Goal: Task Accomplishment & Management: Use online tool/utility

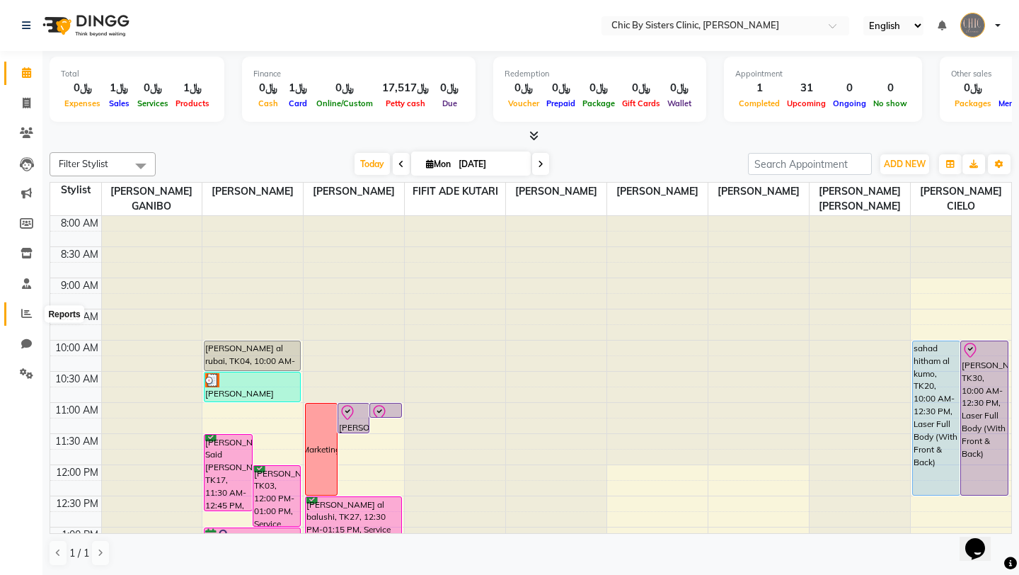
click at [23, 315] on icon at bounding box center [26, 313] width 11 height 11
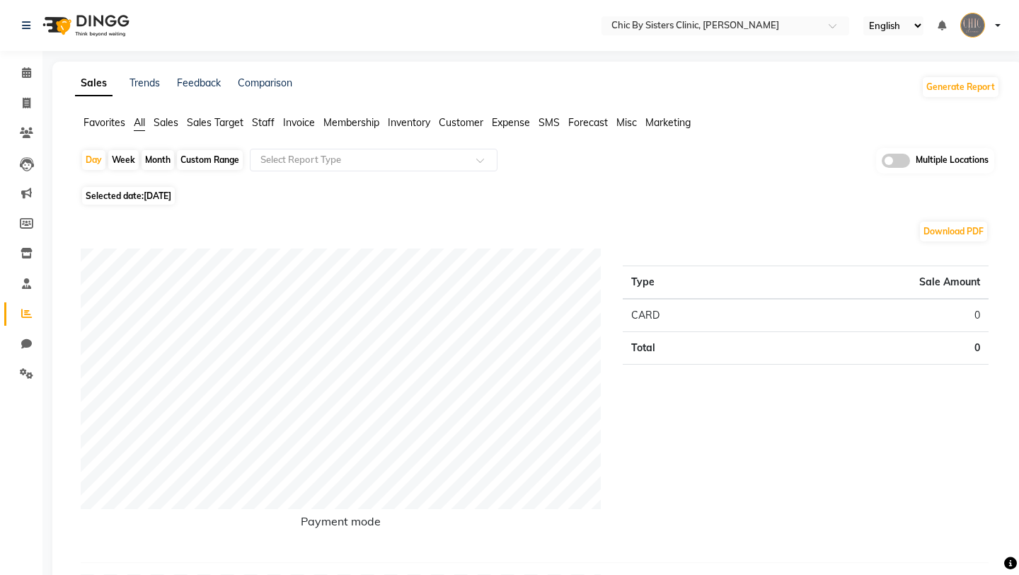
click at [306, 122] on span "Invoice" at bounding box center [299, 122] width 32 height 13
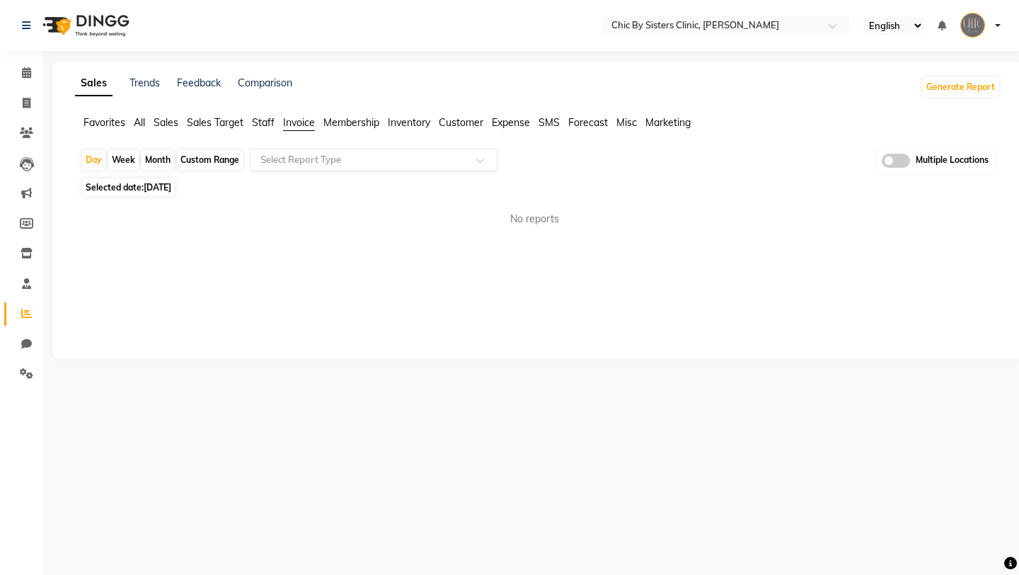
click at [304, 158] on input "text" at bounding box center [360, 160] width 204 height 14
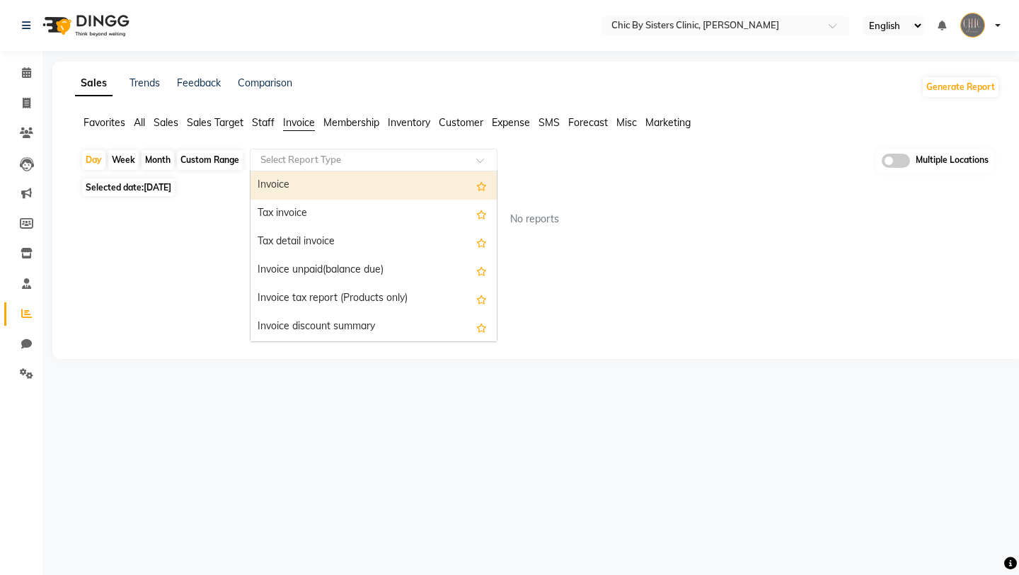
click at [400, 122] on span "Inventory" at bounding box center [409, 122] width 42 height 13
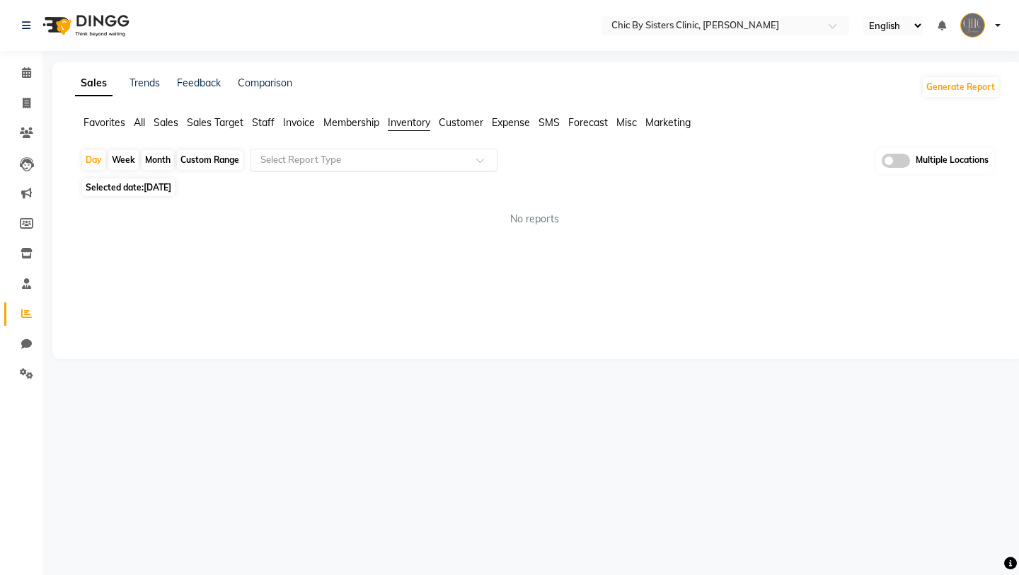
click at [381, 166] on input "text" at bounding box center [360, 160] width 204 height 14
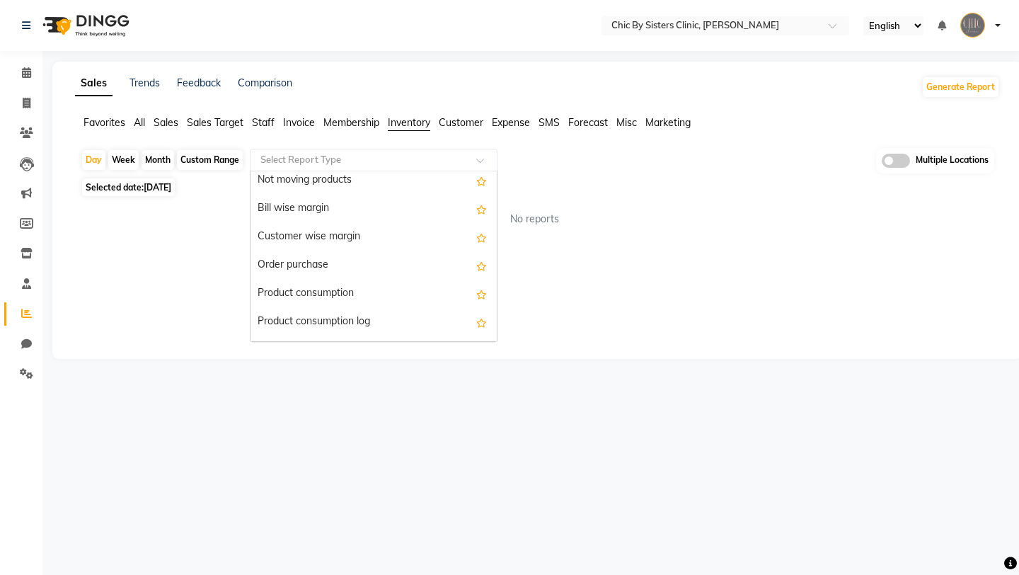
scroll to position [481, 0]
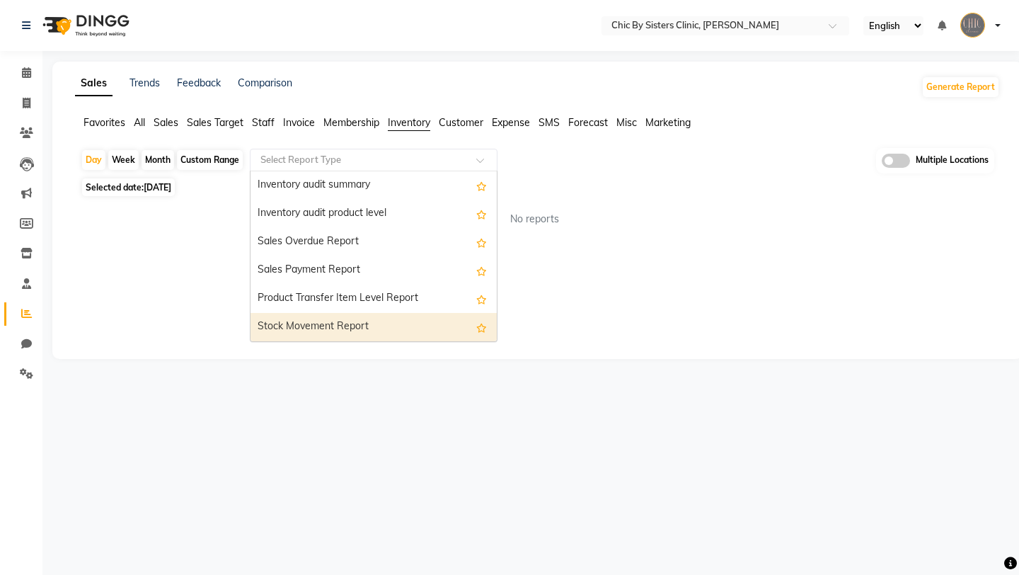
click at [354, 321] on div "Stock Movement Report" at bounding box center [373, 327] width 246 height 28
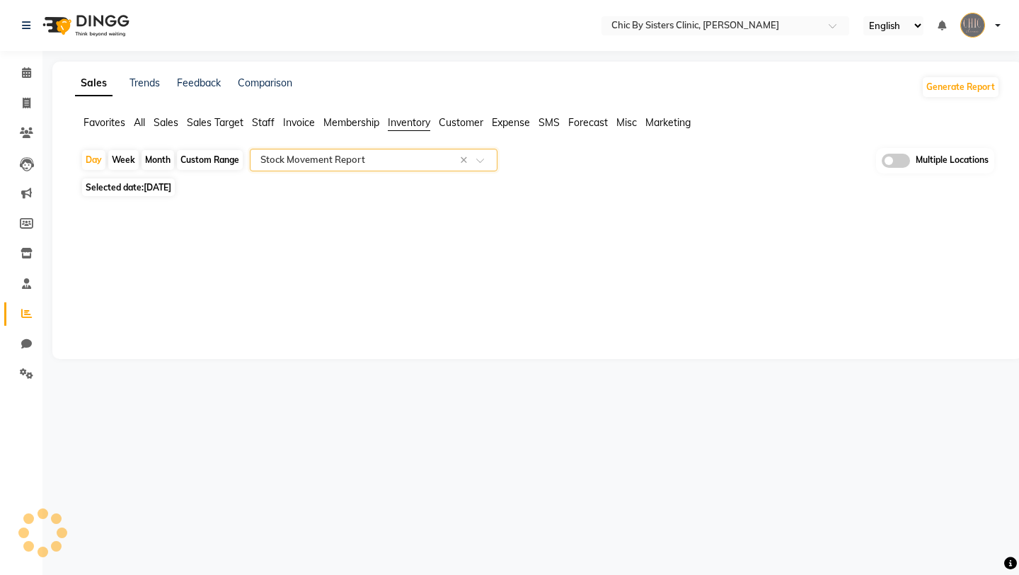
select select "full_report"
select select "csv"
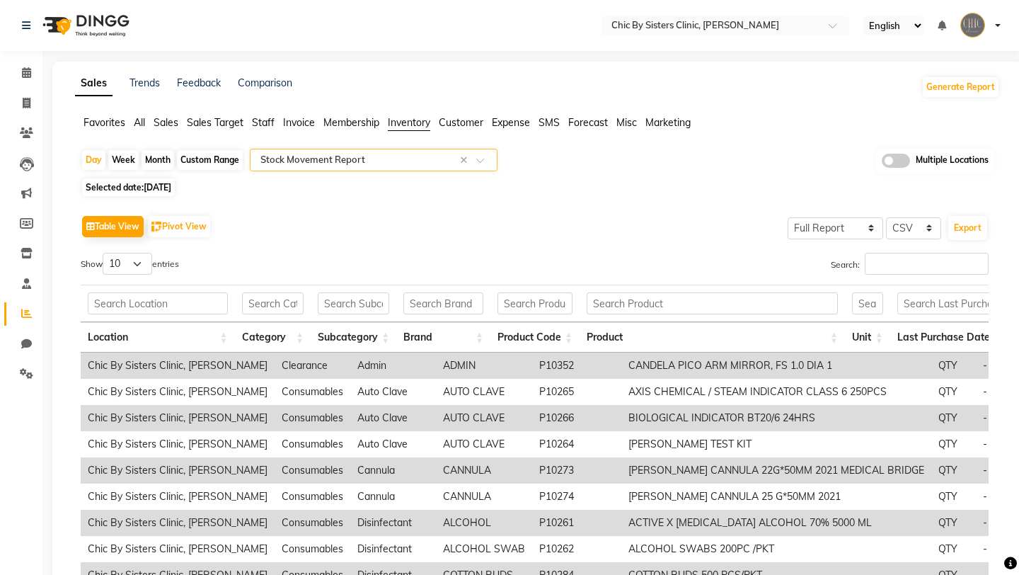
click at [197, 158] on div "Custom Range" at bounding box center [210, 160] width 66 height 20
select select "9"
select select "2025"
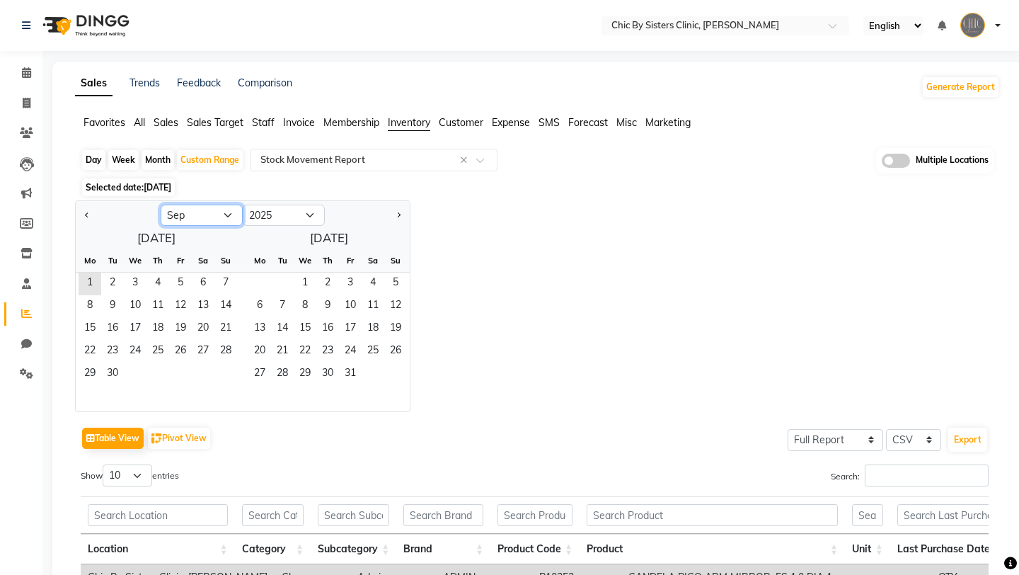
click at [216, 221] on select "Jan Feb Mar Apr May Jun [DATE] Aug Sep Oct Nov Dec" at bounding box center [202, 214] width 82 height 21
click at [161, 204] on select "Jan Feb Mar Apr May Jun [DATE] Aug Sep Oct Nov Dec" at bounding box center [202, 214] width 82 height 21
click at [115, 282] on span "1" at bounding box center [112, 283] width 23 height 23
click at [218, 222] on select "Jan Feb Mar Apr May Jun [DATE] Aug Sep Oct Nov Dec" at bounding box center [202, 214] width 82 height 21
select select "7"
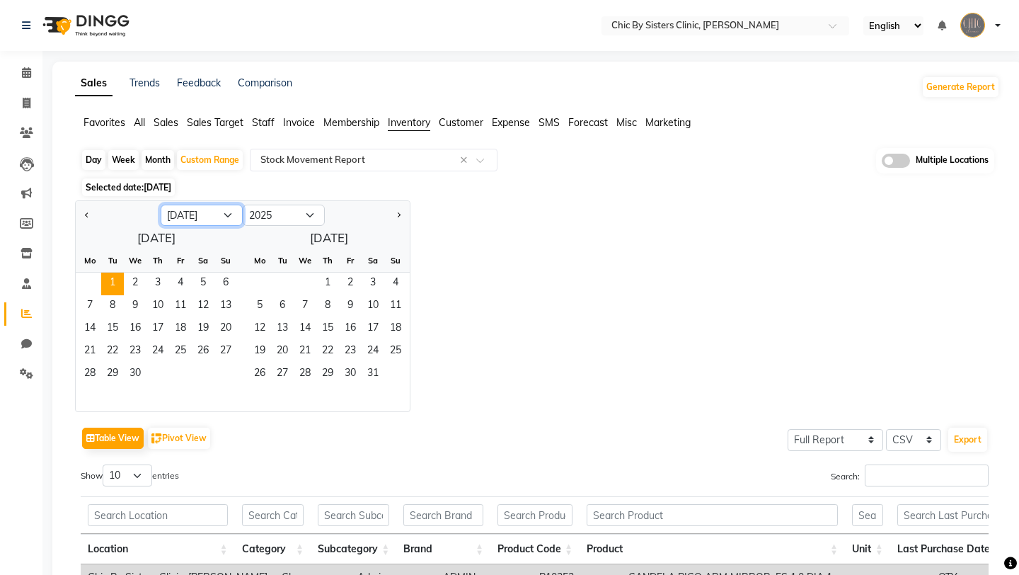
click at [161, 204] on select "Jan Feb Mar Apr May Jun [DATE] Aug Sep Oct Nov Dec" at bounding box center [202, 214] width 82 height 21
click at [154, 366] on span "31" at bounding box center [157, 374] width 23 height 23
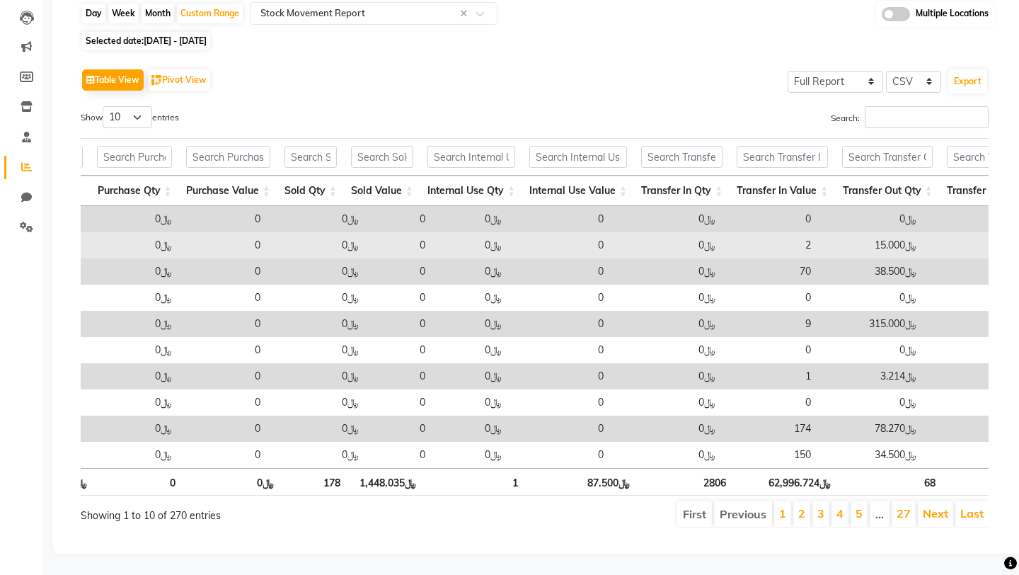
scroll to position [0, 0]
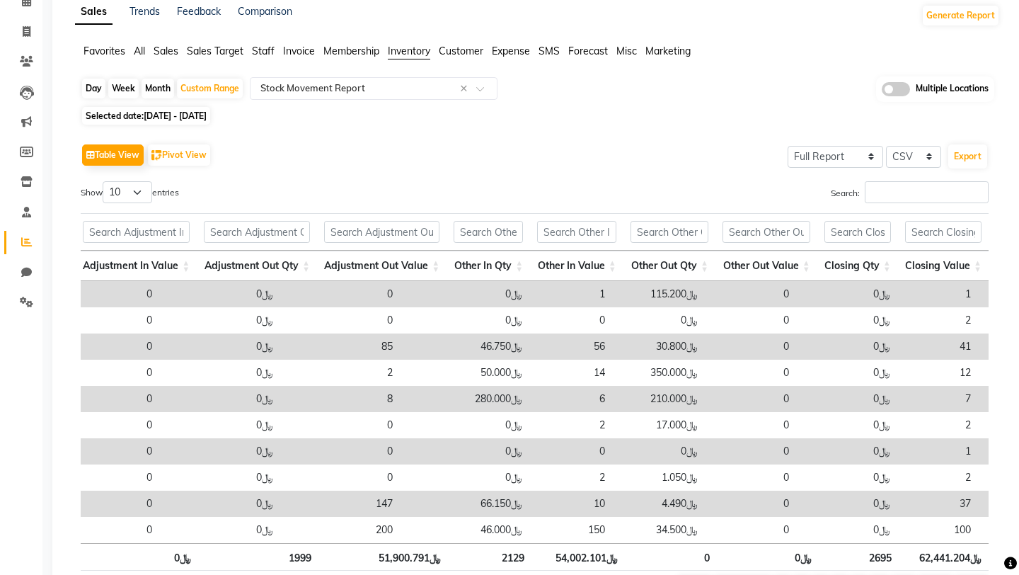
click at [901, 96] on div "Multiple Locations" at bounding box center [935, 88] width 118 height 25
click at [897, 90] on span at bounding box center [896, 89] width 28 height 14
click at [882, 91] on input "checkbox" at bounding box center [882, 91] width 0 height 0
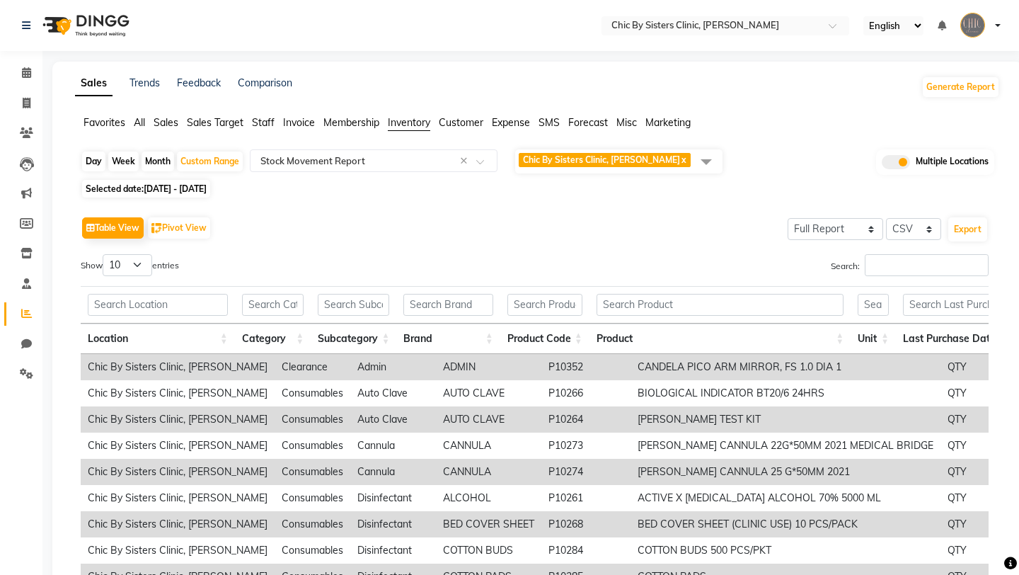
click at [660, 166] on span "Chic By Sisters Clinic, Al Sarooj x" at bounding box center [605, 160] width 172 height 14
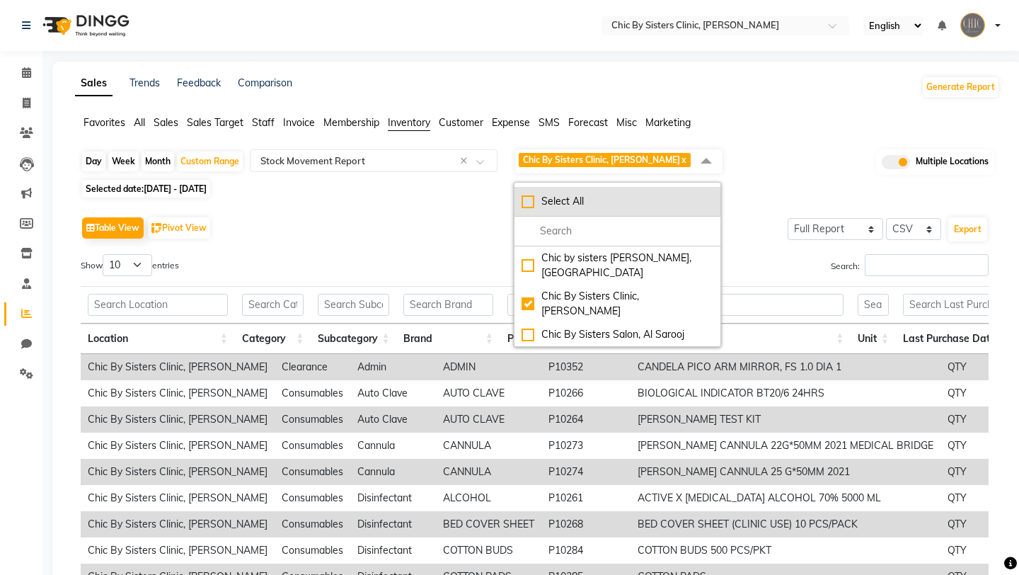
click at [531, 200] on div "Select All" at bounding box center [617, 201] width 192 height 15
checkbox input "true"
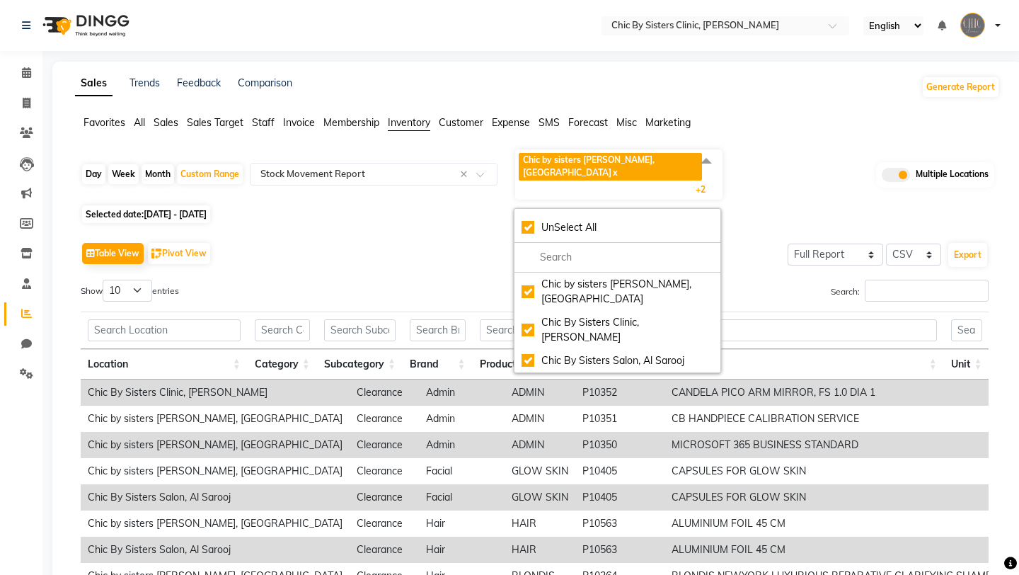
click at [478, 238] on div "Table View Pivot View Select Full Report Filtered Report Select CSV PDF Export" at bounding box center [535, 253] width 908 height 30
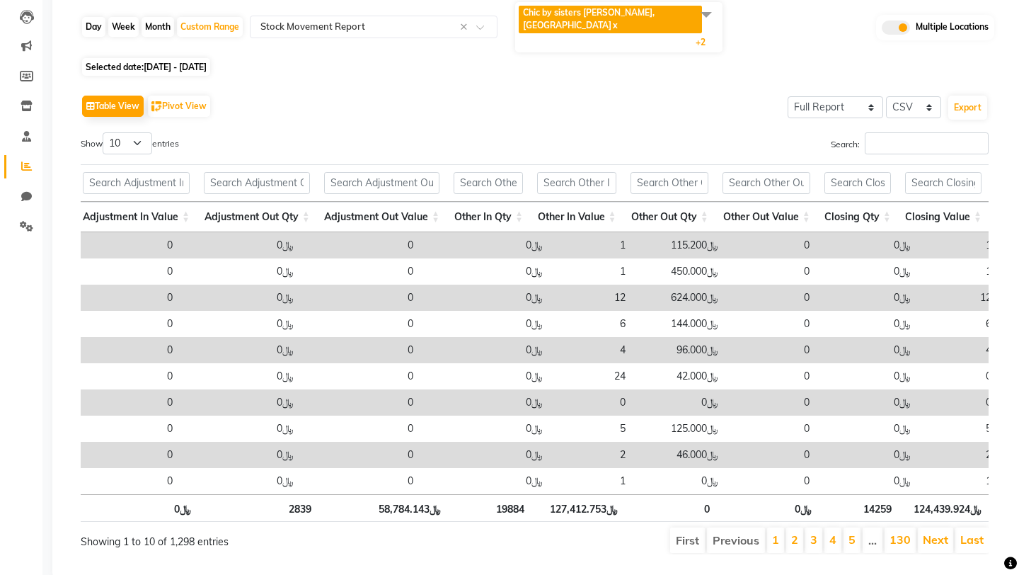
drag, startPoint x: 916, startPoint y: 482, endPoint x: 974, endPoint y: 482, distance: 58.0
click at [974, 494] on th "﷼124,439.924" at bounding box center [944, 508] width 90 height 28
click at [968, 494] on th "﷼124,439.924" at bounding box center [944, 508] width 90 height 28
click at [967, 494] on th "﷼124,439.924" at bounding box center [944, 508] width 90 height 28
